Goal: Task Accomplishment & Management: Use online tool/utility

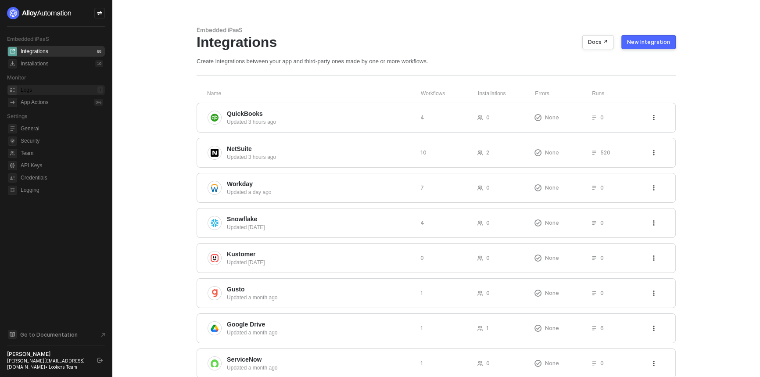
click at [54, 92] on div "Logs 7" at bounding box center [62, 90] width 83 height 11
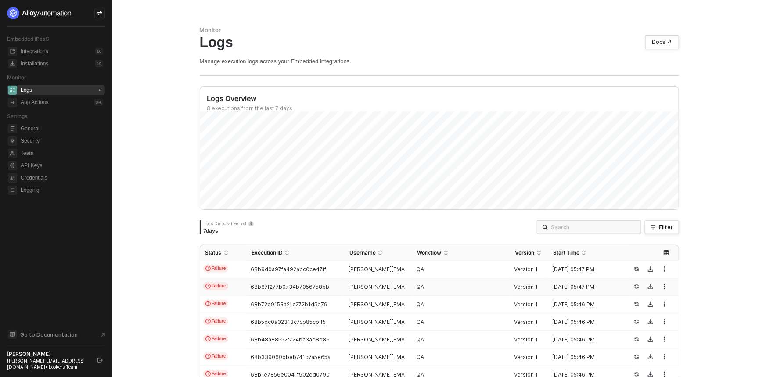
click at [260, 292] on td "68b87f277b0734b7056758bb" at bounding box center [295, 287] width 98 height 18
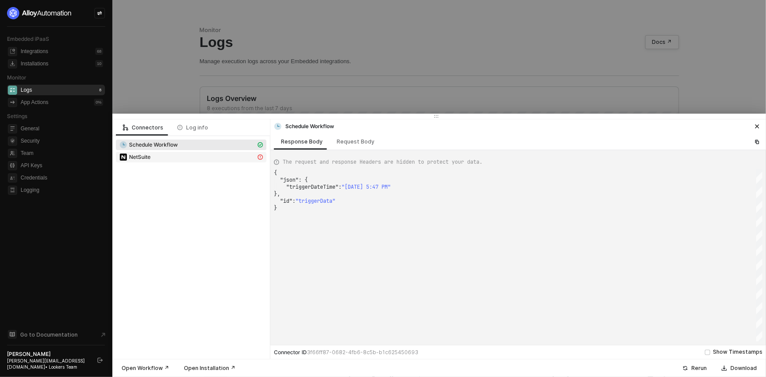
click at [201, 157] on div "NetSuite" at bounding box center [187, 157] width 137 height 8
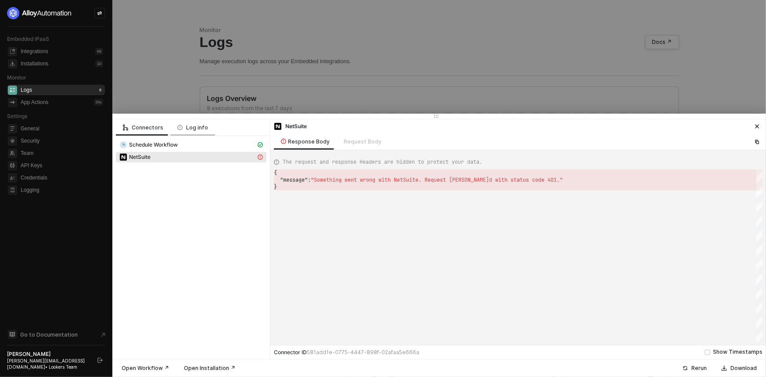
click at [198, 126] on div "Log info" at bounding box center [192, 127] width 31 height 7
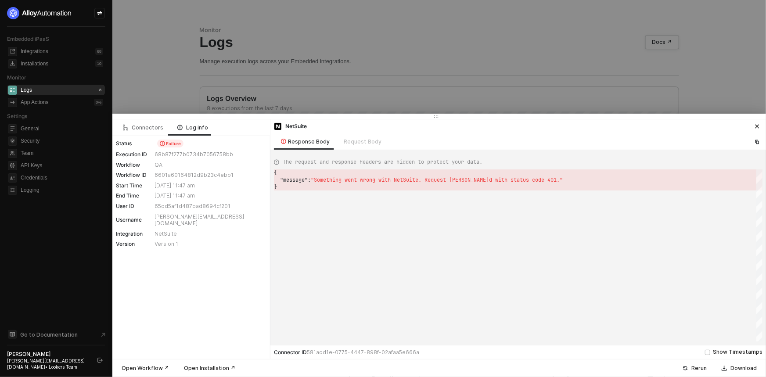
click at [226, 125] on div "Connectors Log info" at bounding box center [191, 127] width 158 height 17
click at [223, 132] on div "Connectors Log info" at bounding box center [191, 127] width 158 height 17
click at [129, 127] on icon "ellipsis" at bounding box center [126, 128] width 6 height 6
click at [730, 372] on button "Download" at bounding box center [739, 368] width 47 height 11
click at [145, 123] on div "Connectors" at bounding box center [143, 127] width 54 height 16
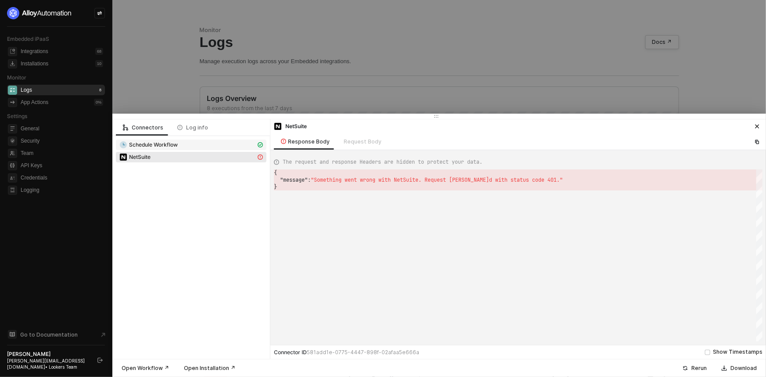
click at [163, 142] on span "Schedule Workflow" at bounding box center [153, 144] width 49 height 7
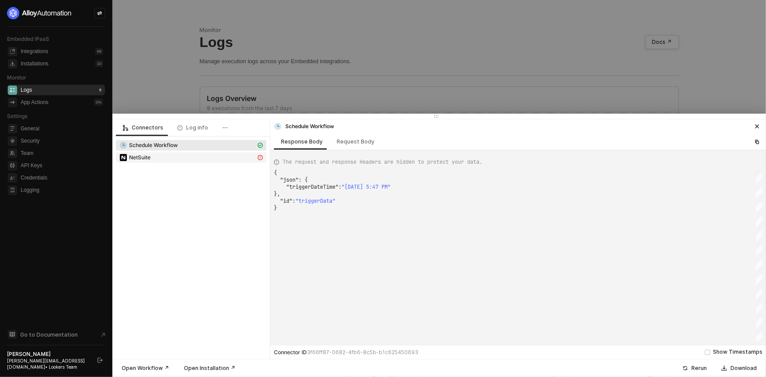
click at [227, 155] on div "NetSuite" at bounding box center [187, 158] width 137 height 8
type textarea "{ "message": "Something went wrong with NetSuite. Request failed with status co…"
